Goal: Task Accomplishment & Management: Complete application form

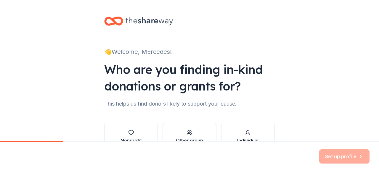
scroll to position [38, 0]
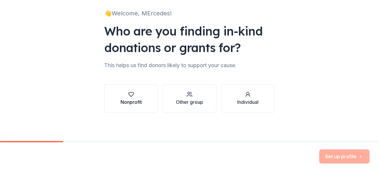
click at [132, 95] on div "button" at bounding box center [130, 94] width 21 height 6
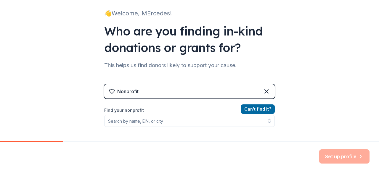
scroll to position [48, 0]
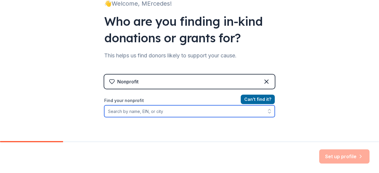
click at [149, 113] on input "Find your nonprofit" at bounding box center [189, 111] width 171 height 12
type input "Literacy First Charter School"
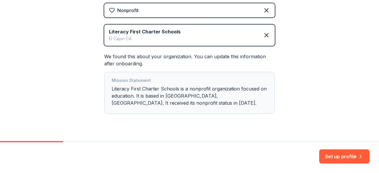
scroll to position [132, 0]
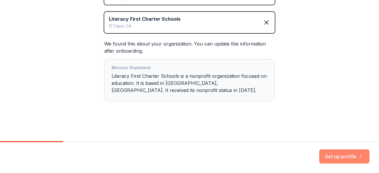
click at [359, 153] on button "Set up profile" at bounding box center [344, 157] width 50 height 14
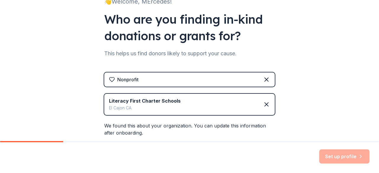
scroll to position [49, 0]
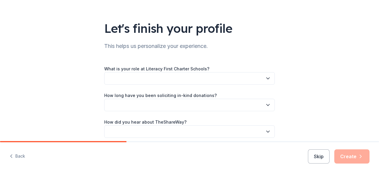
scroll to position [28, 0]
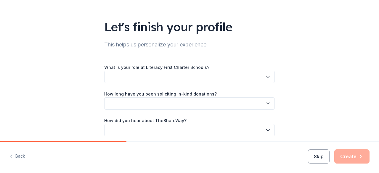
click at [225, 80] on button "button" at bounding box center [189, 77] width 171 height 12
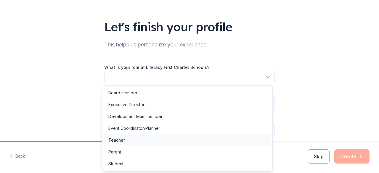
click at [206, 144] on div "Teacher" at bounding box center [188, 140] width 168 height 12
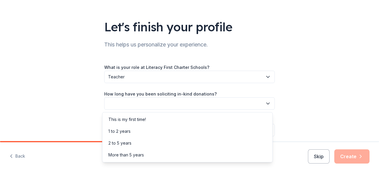
click at [187, 106] on button "button" at bounding box center [189, 103] width 171 height 12
click at [186, 118] on div "This is my first time!" at bounding box center [188, 120] width 168 height 12
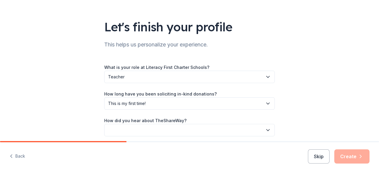
scroll to position [52, 0]
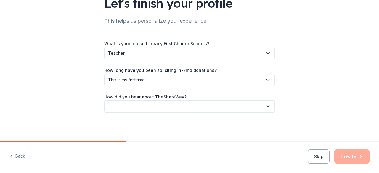
click at [182, 99] on div "How did you hear about TheShareWay?" at bounding box center [189, 103] width 171 height 20
click at [181, 107] on button "button" at bounding box center [189, 106] width 171 height 12
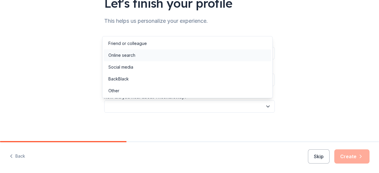
click at [161, 59] on div "Online search" at bounding box center [188, 55] width 168 height 12
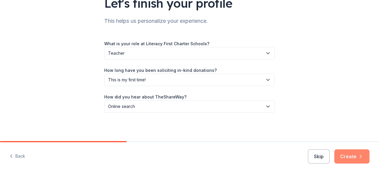
click at [347, 154] on button "Create" at bounding box center [351, 157] width 35 height 14
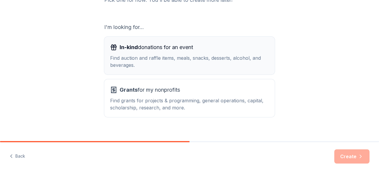
scroll to position [98, 0]
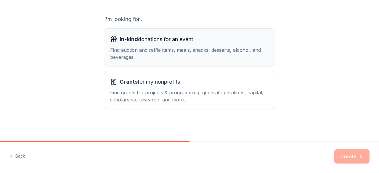
click at [203, 55] on div "Find auction and raffle items, meals, snacks, desserts, alcohol, and beverages." at bounding box center [189, 53] width 159 height 14
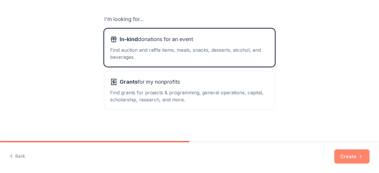
click at [354, 163] on button "Create" at bounding box center [351, 157] width 35 height 14
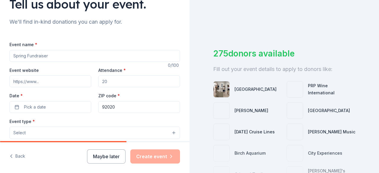
scroll to position [52, 0]
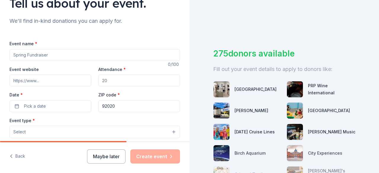
click at [70, 52] on input "Event name *" at bounding box center [94, 55] width 171 height 12
type input "i"
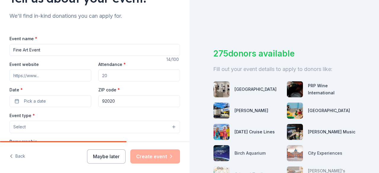
scroll to position [57, 0]
type input "Fine Art Event"
click at [103, 74] on input "Attendance *" at bounding box center [139, 75] width 82 height 12
type input "500"
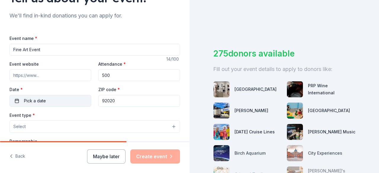
click at [64, 95] on button "Pick a date" at bounding box center [50, 101] width 82 height 12
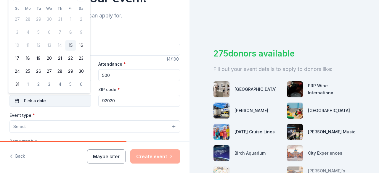
click at [30, 102] on span "Pick a date" at bounding box center [35, 100] width 22 height 7
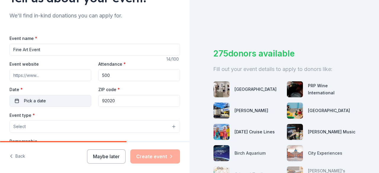
click at [30, 102] on span "Pick a date" at bounding box center [35, 100] width 22 height 7
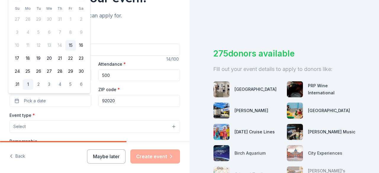
click at [24, 85] on button "1" at bounding box center [28, 84] width 11 height 11
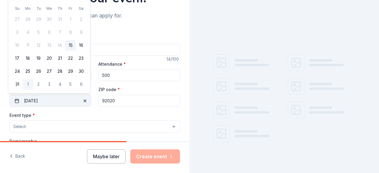
click at [30, 96] on button "09/01/2025" at bounding box center [50, 101] width 82 height 12
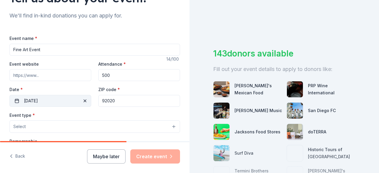
click at [31, 101] on button "09/01/2025" at bounding box center [50, 101] width 82 height 12
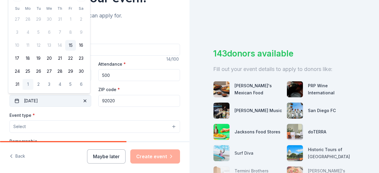
click at [31, 101] on button "09/01/2025" at bounding box center [50, 101] width 82 height 12
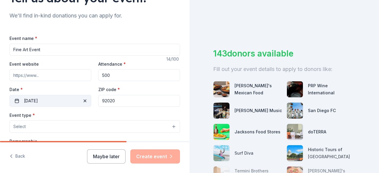
click at [31, 101] on button "09/01/2025" at bounding box center [50, 101] width 82 height 12
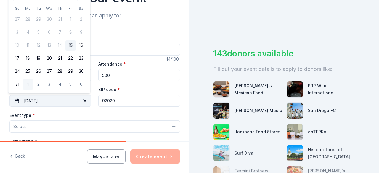
click at [58, 102] on button "09/01/2025" at bounding box center [50, 101] width 82 height 12
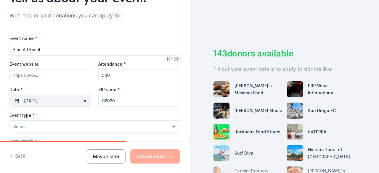
click at [29, 103] on button "09/01/2025" at bounding box center [50, 101] width 82 height 12
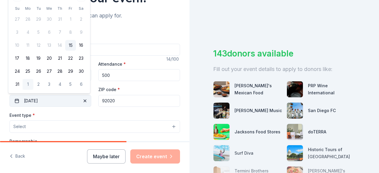
click at [29, 103] on button "09/01/2025" at bounding box center [50, 101] width 82 height 12
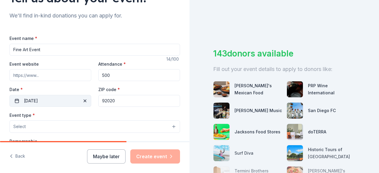
click at [29, 103] on button "09/01/2025" at bounding box center [50, 101] width 82 height 12
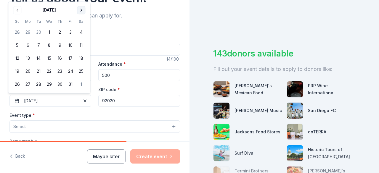
click at [79, 11] on button "Go to next month" at bounding box center [81, 10] width 8 height 8
click at [76, 61] on button "22" at bounding box center [81, 58] width 11 height 11
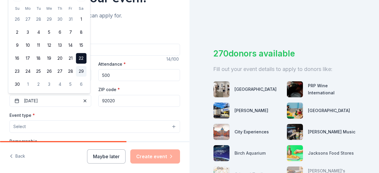
click at [81, 73] on button "29" at bounding box center [81, 71] width 11 height 11
click at [70, 73] on button "28" at bounding box center [70, 71] width 11 height 11
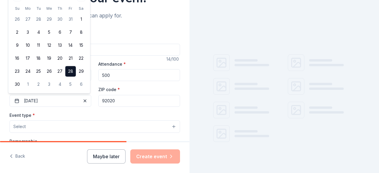
click at [96, 84] on div "Event website Attendance * 500 Date * 11/28/2025 ZIP code * 92020" at bounding box center [94, 83] width 171 height 46
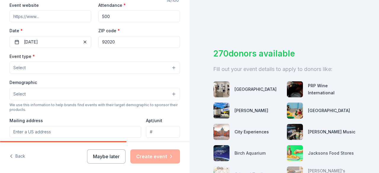
scroll to position [118, 0]
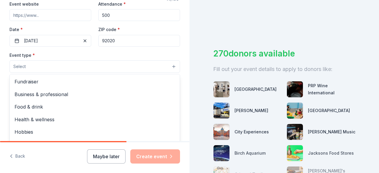
click at [81, 64] on button "Select" at bounding box center [94, 66] width 171 height 12
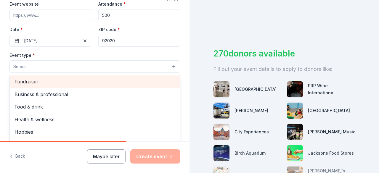
click at [67, 83] on span "Fundraiser" at bounding box center [95, 82] width 160 height 8
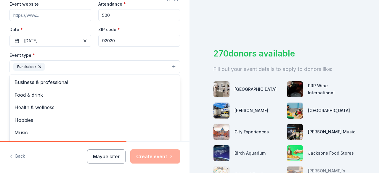
click at [110, 54] on div "Event type * Fundraiser Business & professional Food & drink Health & wellness …" at bounding box center [94, 63] width 171 height 22
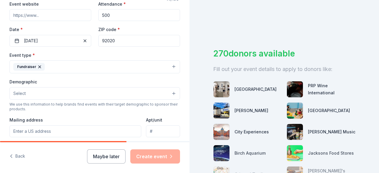
click at [98, 72] on button "Fundraiser" at bounding box center [94, 66] width 171 height 13
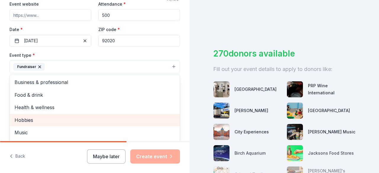
scroll to position [7, 0]
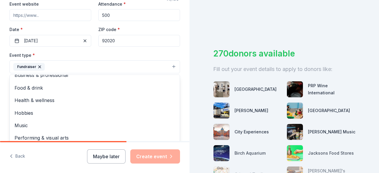
click at [144, 50] on div "Event name * Fine Art Event 14 /100 Event website Attendance * 500 Date * 11/28…" at bounding box center [94, 112] width 171 height 274
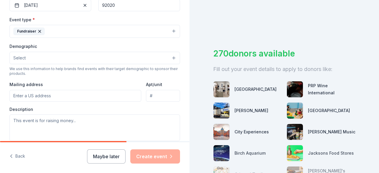
scroll to position [153, 0]
click at [137, 50] on div "Demographic Select" at bounding box center [94, 53] width 171 height 22
click at [134, 55] on button "Select" at bounding box center [94, 58] width 171 height 12
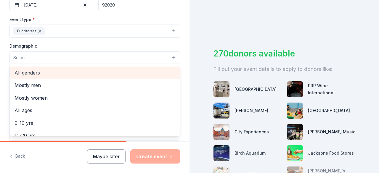
click at [119, 72] on span "All genders" at bounding box center [95, 73] width 160 height 8
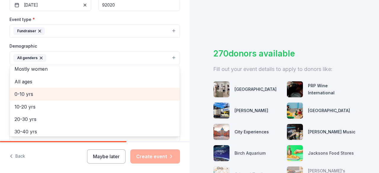
scroll to position [17, 0]
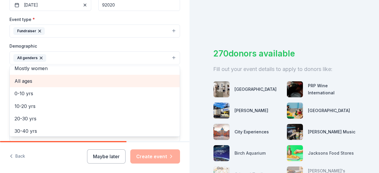
click at [98, 82] on span "All ages" at bounding box center [95, 81] width 160 height 8
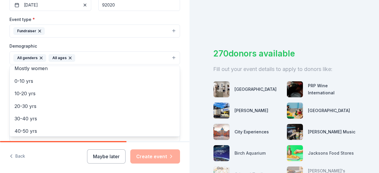
click at [183, 41] on div "Tell us about your event. We'll find in-kind donations you can apply for. Event…" at bounding box center [94, 44] width 189 height 395
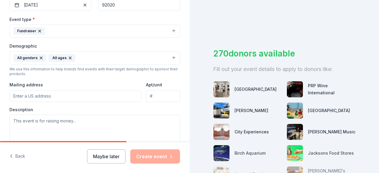
click at [118, 60] on button "All genders All ages" at bounding box center [94, 58] width 171 height 13
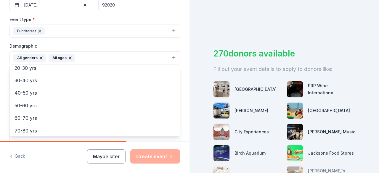
scroll to position [70, 0]
click at [168, 49] on div "Demographic All genders All ages Mostly men Mostly women 0-10 yrs 10-20 yrs 20-…" at bounding box center [94, 53] width 171 height 22
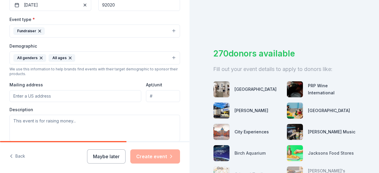
click at [69, 86] on div "Mailing address" at bounding box center [75, 91] width 132 height 21
click at [64, 95] on input "Mailing address" at bounding box center [75, 96] width 132 height 12
type input "[STREET_ADDRESS]"
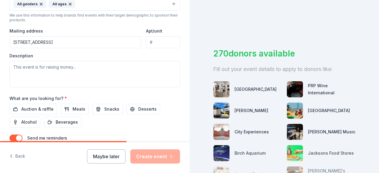
scroll to position [209, 0]
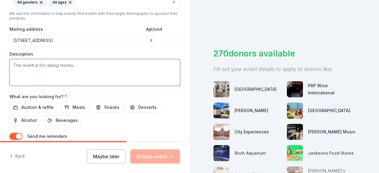
click at [102, 73] on textarea at bounding box center [94, 72] width 171 height 27
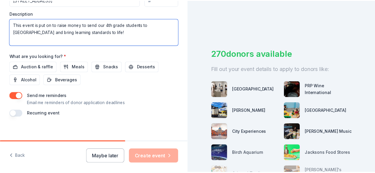
scroll to position [252, 0]
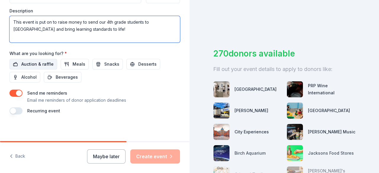
type textarea "This event is put on to raise money to send our 4th grade students to [GEOGRAPH…"
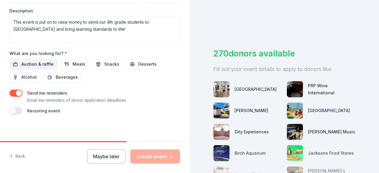
click at [45, 62] on span "Auction & raffle" at bounding box center [37, 64] width 32 height 7
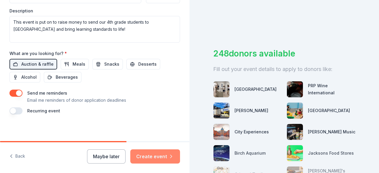
click at [155, 157] on button "Create event" at bounding box center [155, 157] width 50 height 14
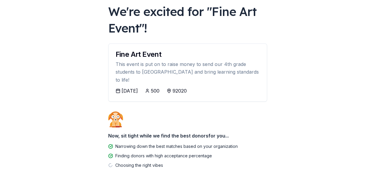
scroll to position [61, 0]
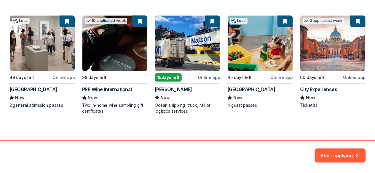
scroll to position [107, 0]
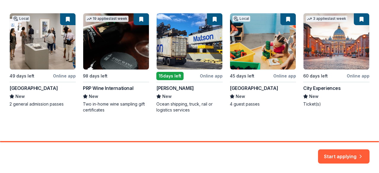
click at [274, 48] on div "Local 49 days left Online app San Diego Museum of Art New 2 general admission p…" at bounding box center [189, 63] width 360 height 100
click at [328, 154] on button "Start applying" at bounding box center [344, 154] width 52 height 14
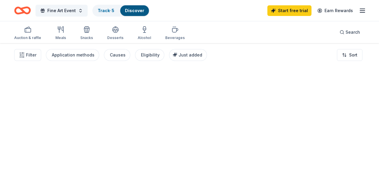
click at [348, 156] on div at bounding box center [189, 108] width 379 height 130
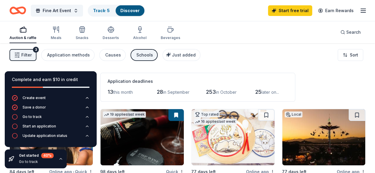
click at [239, 42] on div "Auction & raffle Meals Snacks Desserts Alcohol Beverages Search" at bounding box center [187, 32] width 356 height 22
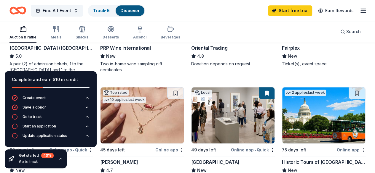
scroll to position [121, 0]
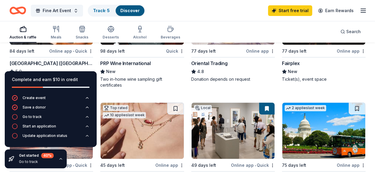
click at [59, 162] on div "Get started 40 % Go to track" at bounding box center [36, 159] width 62 height 19
click at [59, 158] on icon "button" at bounding box center [60, 159] width 5 height 5
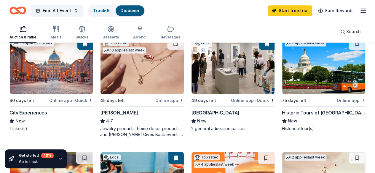
scroll to position [189, 0]
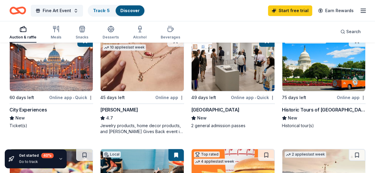
click at [100, 112] on div "[PERSON_NAME]" at bounding box center [119, 109] width 38 height 7
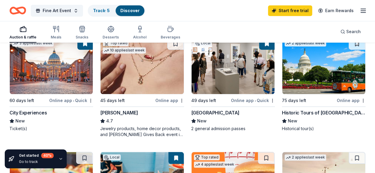
scroll to position [185, 0]
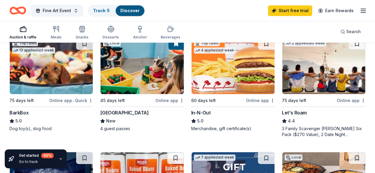
scroll to position [311, 0]
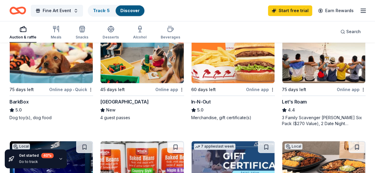
click at [191, 101] on div "In-N-Out" at bounding box center [201, 101] width 20 height 7
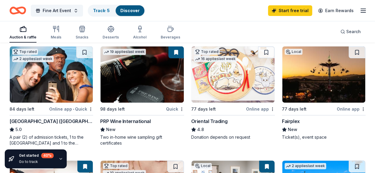
scroll to position [0, 0]
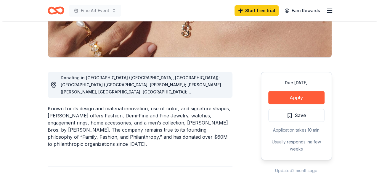
scroll to position [124, 0]
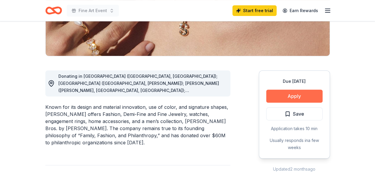
click at [304, 97] on button "Apply" at bounding box center [294, 96] width 56 height 13
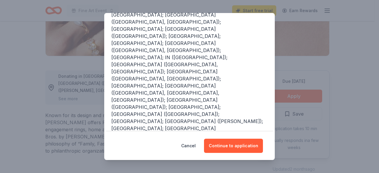
scroll to position [111, 0]
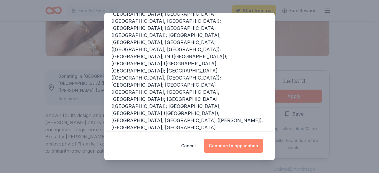
click at [226, 150] on button "Continue to application" at bounding box center [233, 146] width 59 height 14
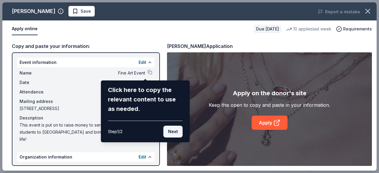
click at [170, 129] on button "Next" at bounding box center [172, 132] width 19 height 12
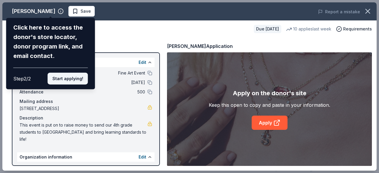
click at [72, 74] on button "Start applying!" at bounding box center [68, 79] width 40 height 12
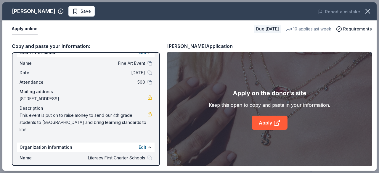
scroll to position [0, 0]
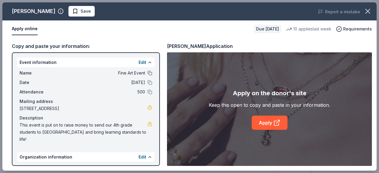
click at [147, 71] on button at bounding box center [149, 73] width 5 height 5
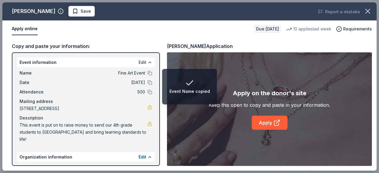
click at [139, 62] on button "Edit" at bounding box center [143, 62] width 8 height 7
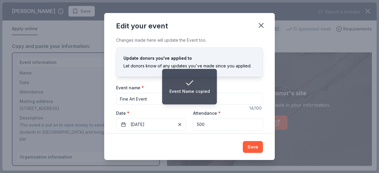
click at [142, 94] on input "Fine Art Event" at bounding box center [189, 99] width 147 height 12
click at [134, 99] on input "Fine Art Event" at bounding box center [189, 99] width 147 height 12
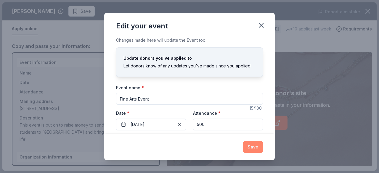
type input "Fine Arts Event"
click at [254, 148] on button "Save" at bounding box center [253, 147] width 20 height 12
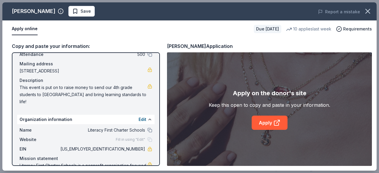
scroll to position [56, 0]
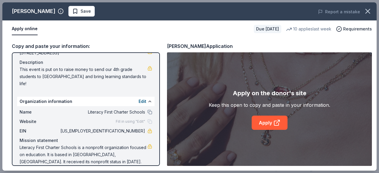
click at [128, 34] on div "Apply online" at bounding box center [130, 29] width 237 height 12
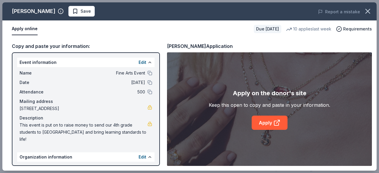
click at [46, 63] on div "Event information Edit" at bounding box center [85, 62] width 137 height 9
click at [279, 122] on icon at bounding box center [276, 122] width 7 height 7
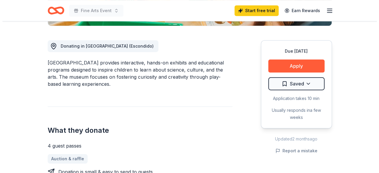
scroll to position [154, 0]
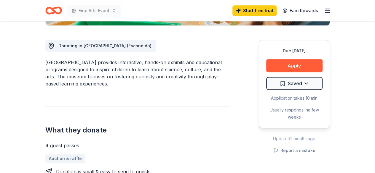
click at [293, 72] on div "Due [DATE] Apply Saved Application takes 10 min Usually responds in a few weeks" at bounding box center [293, 84] width 71 height 88
click at [293, 69] on button "Apply" at bounding box center [294, 65] width 56 height 13
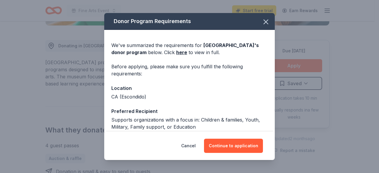
scroll to position [60, 0]
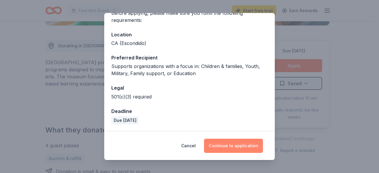
click at [237, 149] on button "Continue to application" at bounding box center [233, 146] width 59 height 14
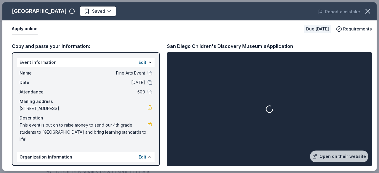
scroll to position [56, 0]
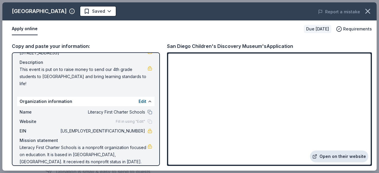
click at [330, 155] on link "Open on their website" at bounding box center [339, 157] width 58 height 12
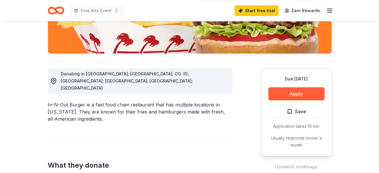
scroll to position [163, 0]
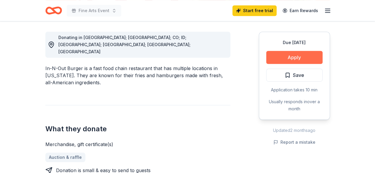
click at [288, 57] on button "Apply" at bounding box center [294, 57] width 56 height 13
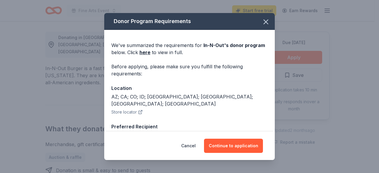
scroll to position [54, 0]
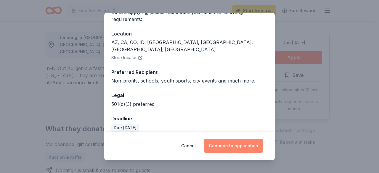
click at [219, 148] on button "Continue to application" at bounding box center [233, 146] width 59 height 14
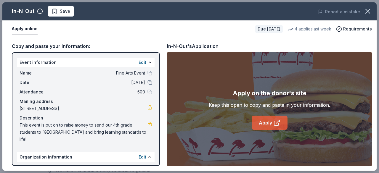
click at [271, 123] on link "Apply" at bounding box center [270, 123] width 36 height 14
